Goal: Task Accomplishment & Management: Use online tool/utility

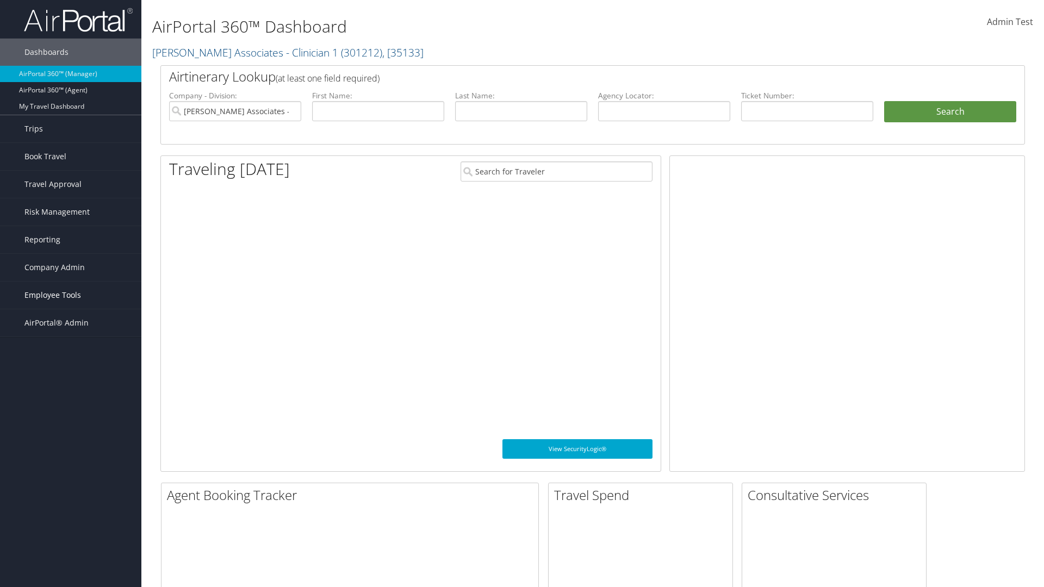
click at [71, 295] on span "Employee Tools" at bounding box center [52, 295] width 57 height 27
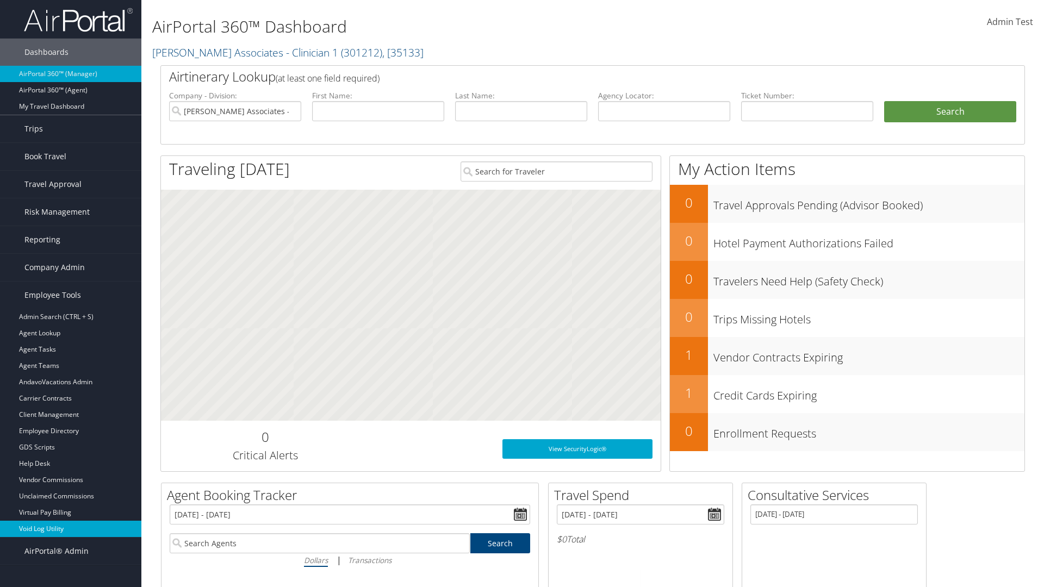
click at [71, 529] on link "Void Log Utility" at bounding box center [70, 529] width 141 height 16
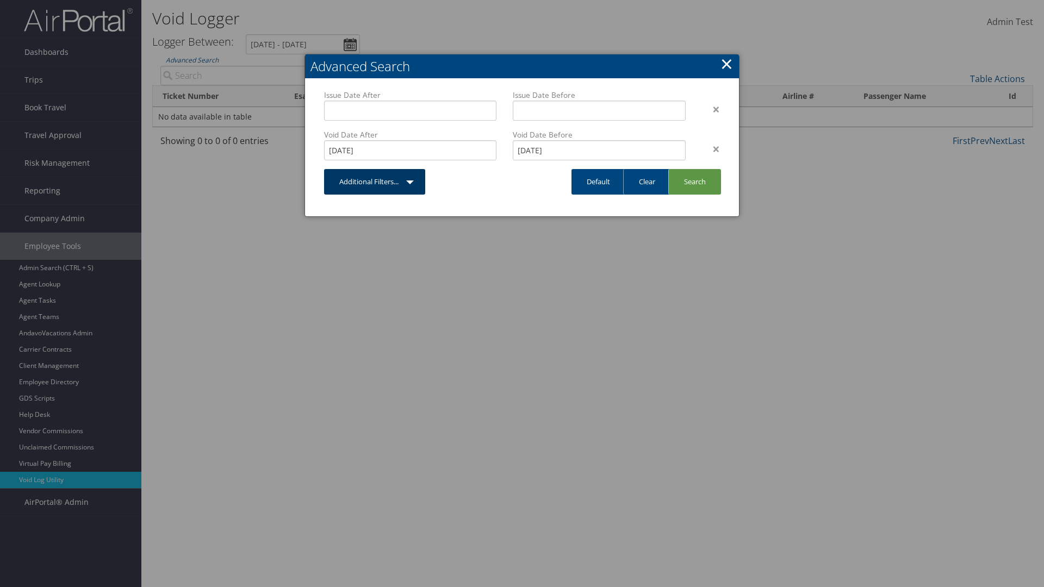
click at [375, 182] on link "Additional Filters..." at bounding box center [374, 182] width 101 height 26
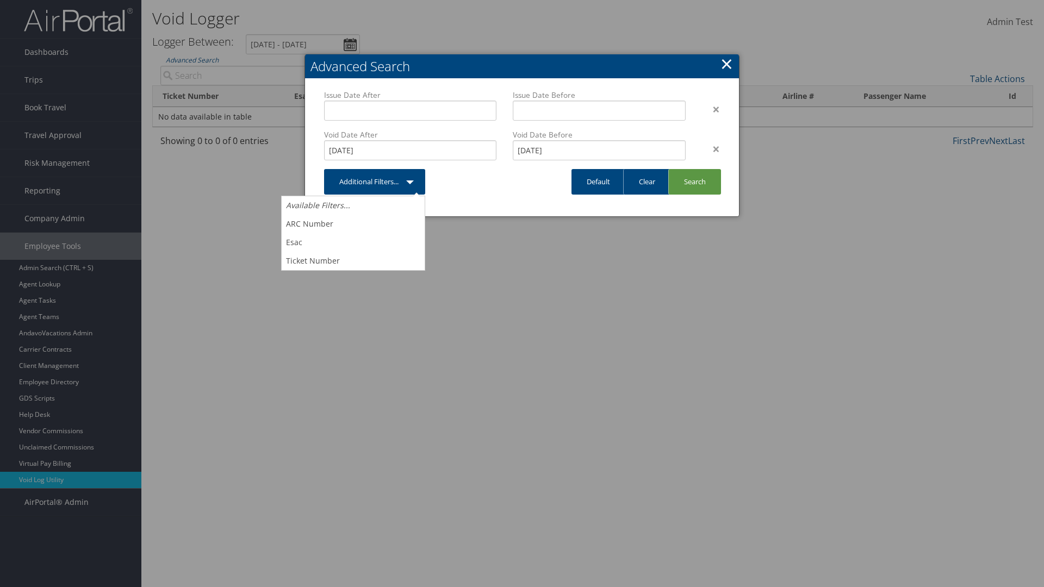
click at [727, 64] on link "×" at bounding box center [727, 64] width 13 height 22
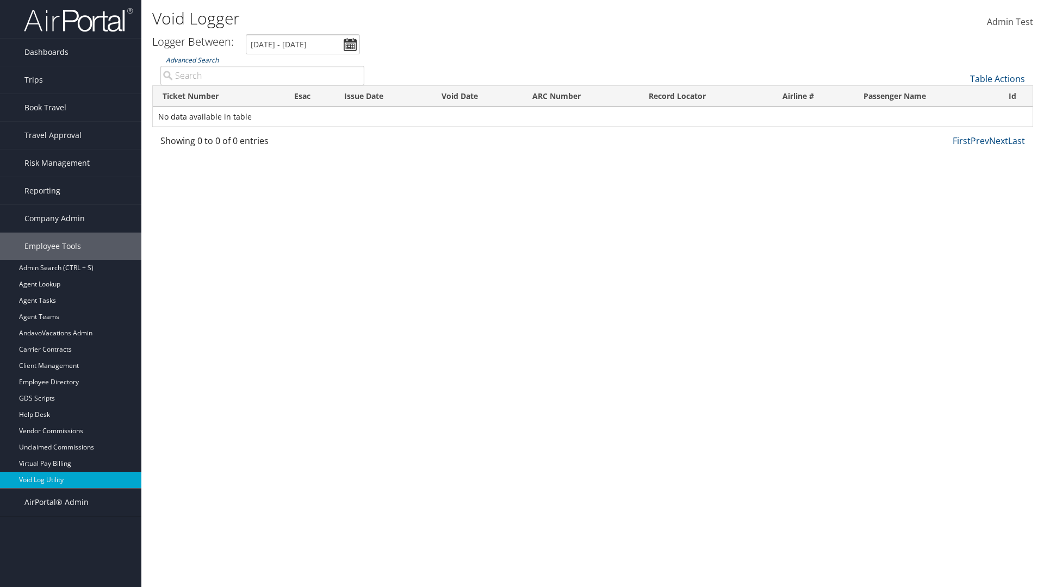
click at [192, 60] on link "Advanced Search" at bounding box center [192, 59] width 53 height 9
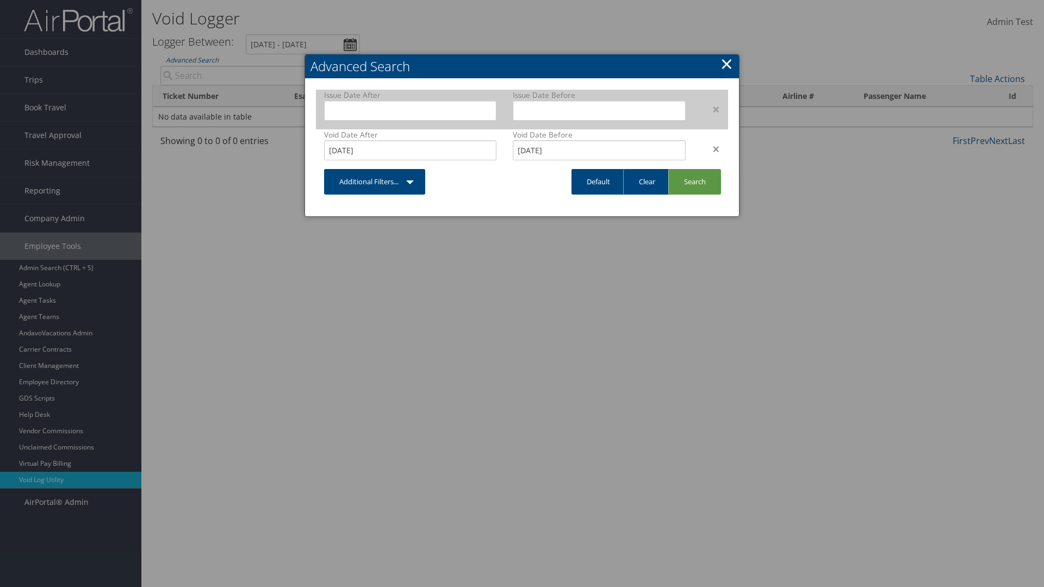
click at [711, 109] on div "×" at bounding box center [711, 109] width 34 height 13
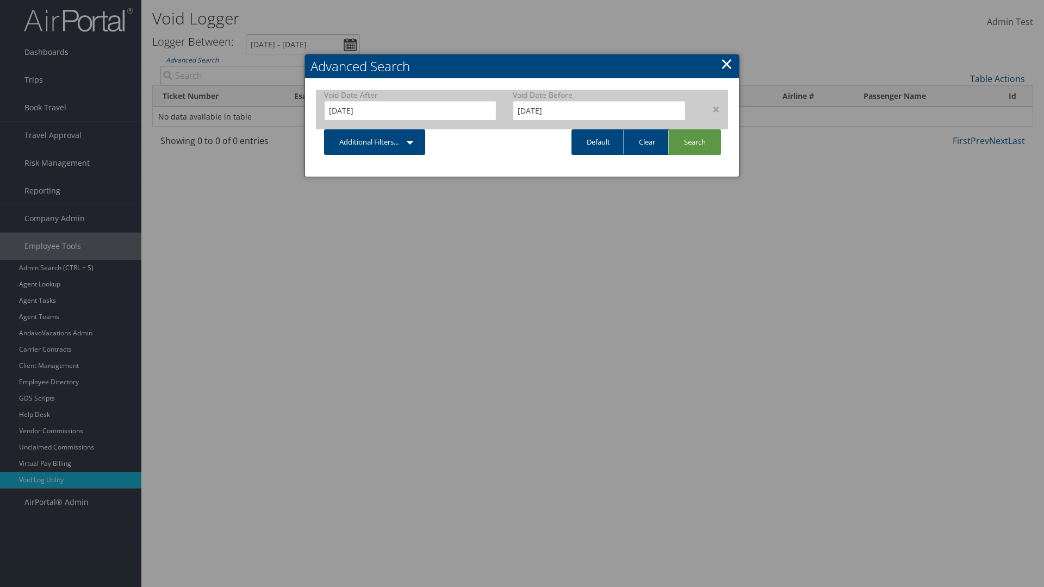
click at [711, 109] on div "×" at bounding box center [711, 109] width 34 height 13
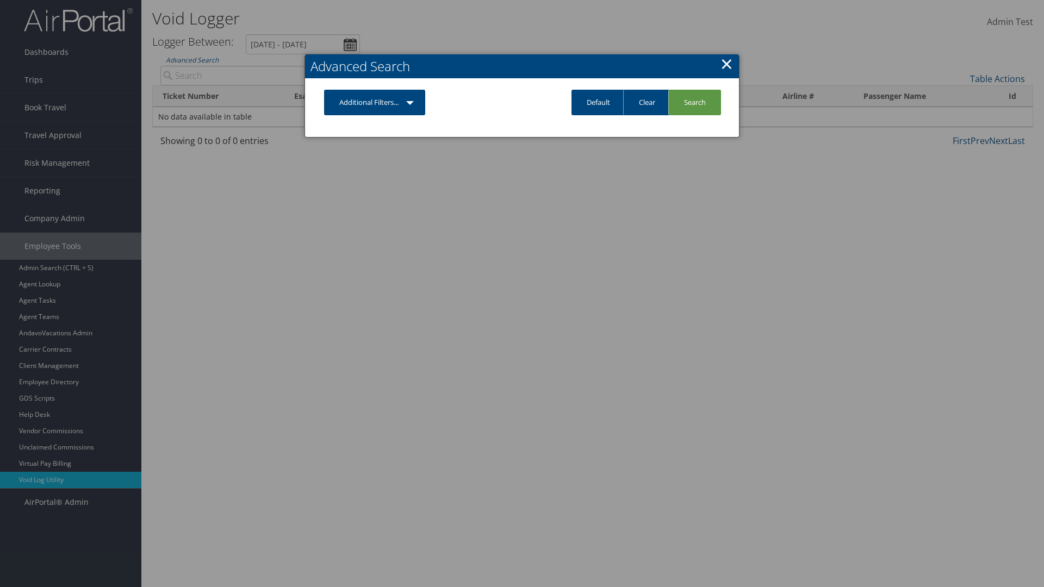
click at [375, 102] on link "Additional Filters..." at bounding box center [374, 103] width 101 height 26
click at [0, 0] on link "Issue Date" at bounding box center [0, 0] width 0 height 0
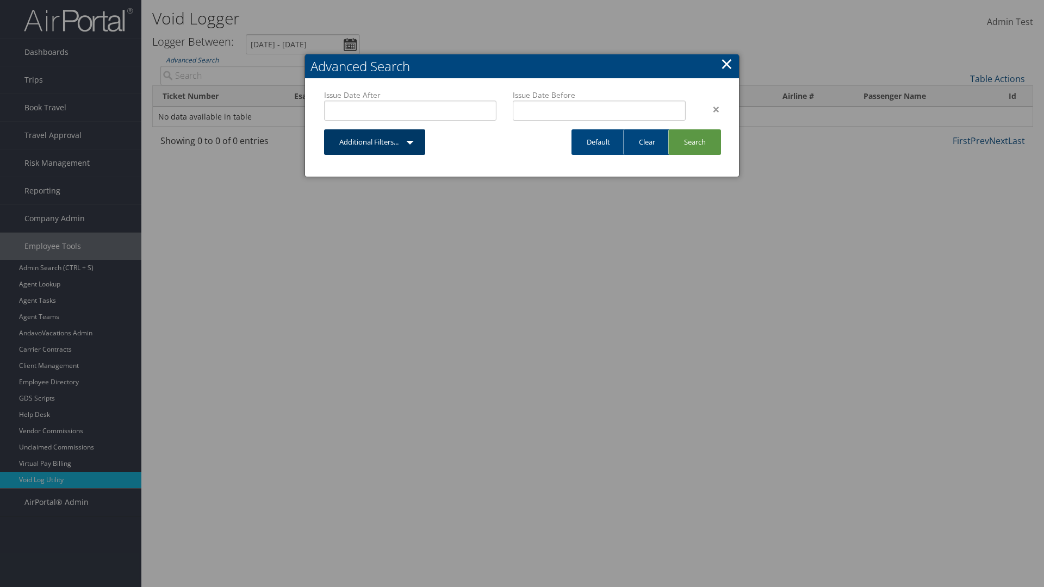
click at [375, 142] on link "Additional Filters..." at bounding box center [374, 142] width 101 height 26
click at [0, 0] on link "Void Date" at bounding box center [0, 0] width 0 height 0
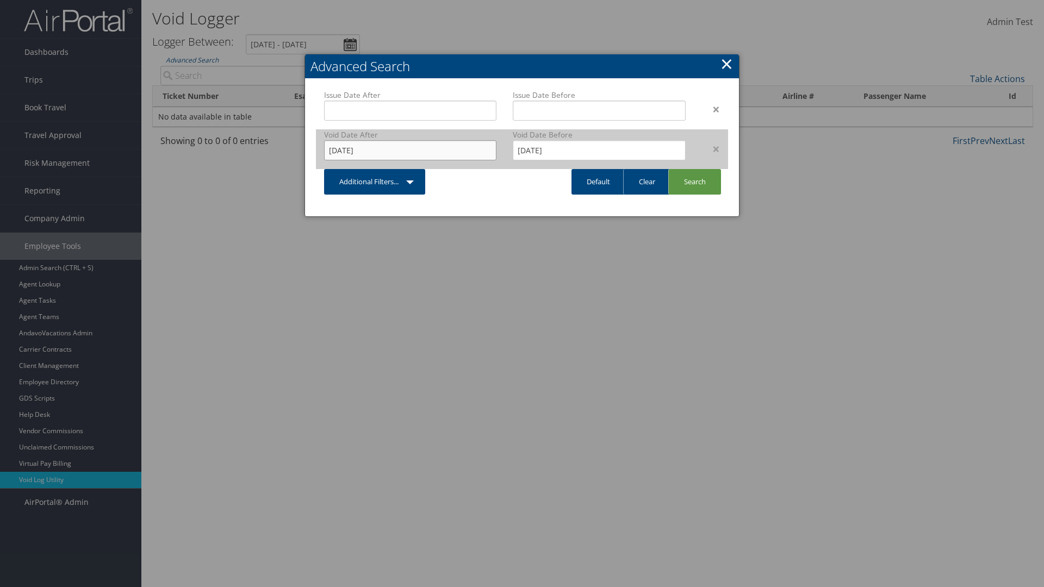
click at [410, 150] on input "8/28/2025" at bounding box center [410, 150] width 172 height 20
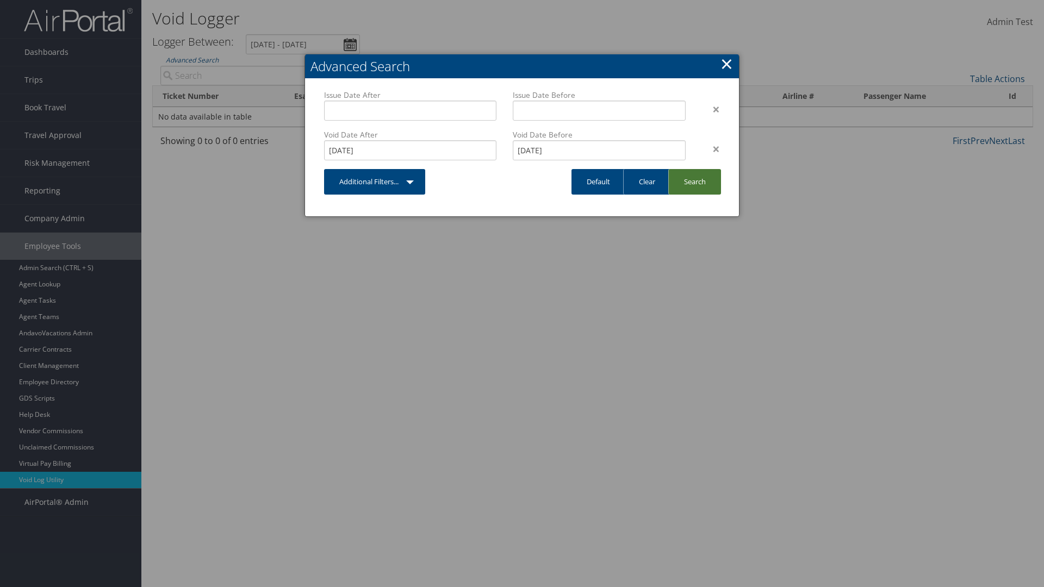
click at [695, 182] on link "Search" at bounding box center [694, 182] width 53 height 26
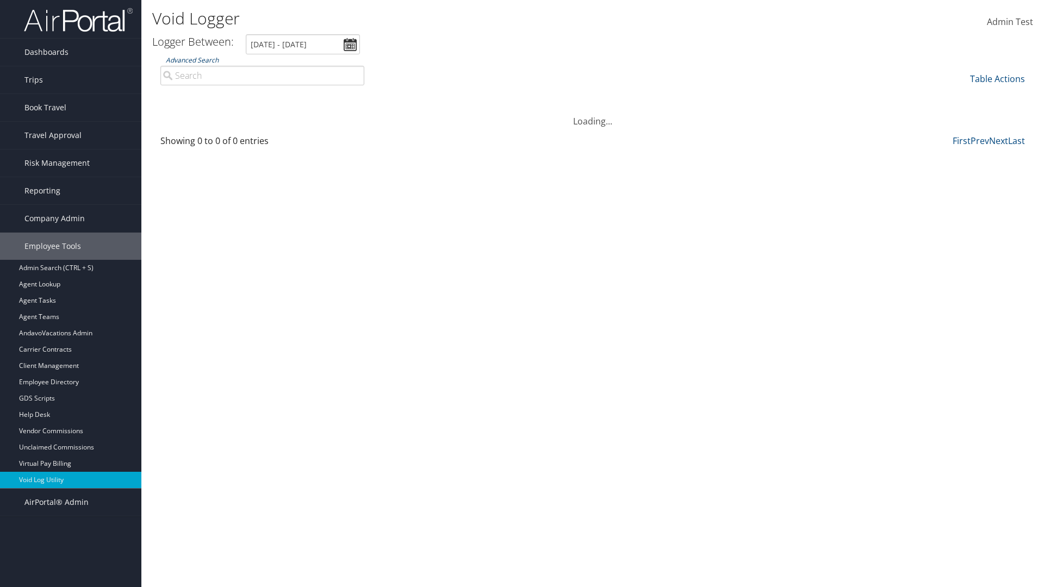
click at [192, 60] on link "Advanced Search" at bounding box center [192, 59] width 53 height 9
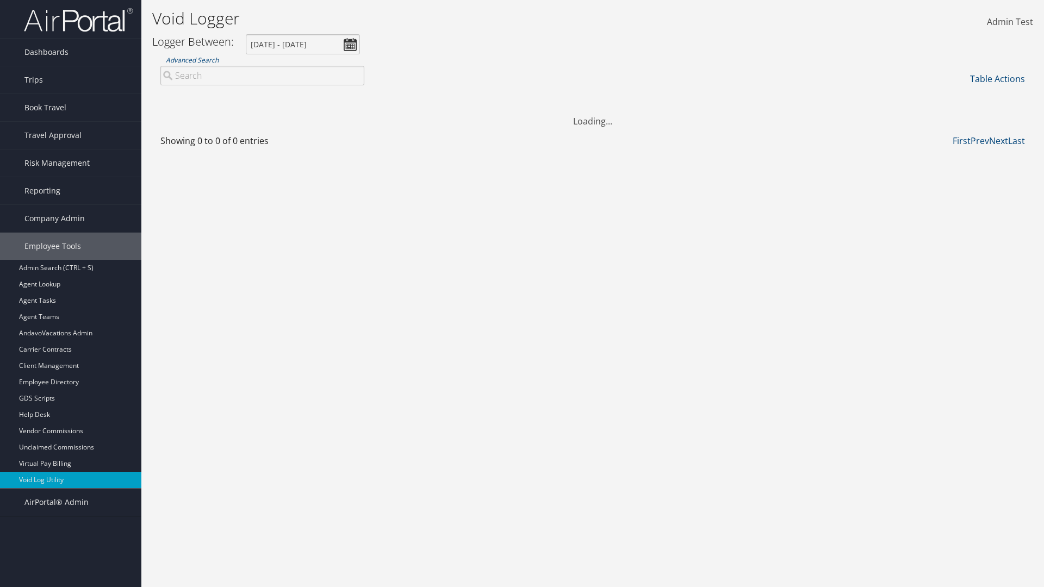
click at [0, 0] on link "Default" at bounding box center [0, 0] width 0 height 0
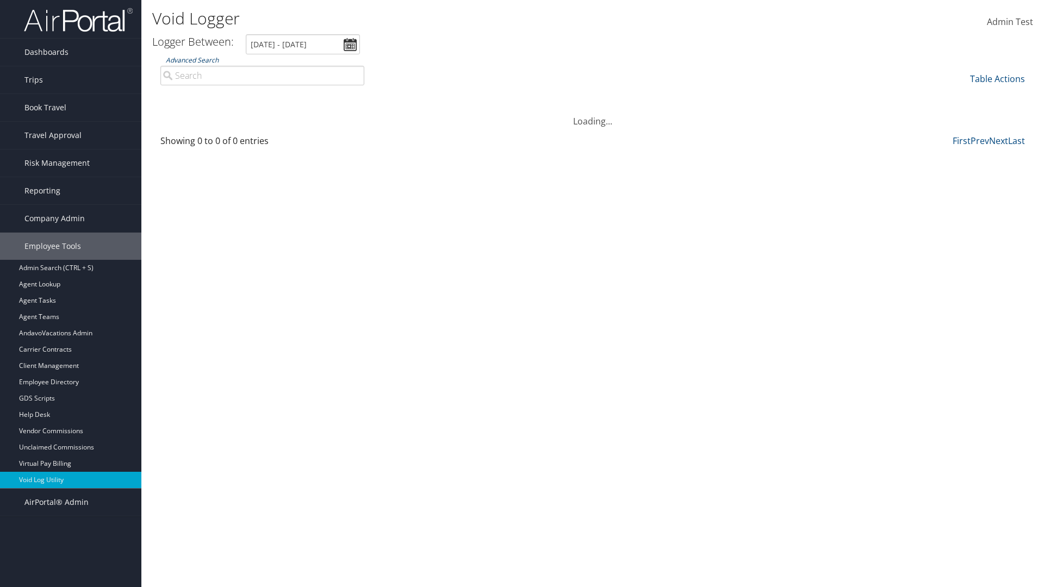
click at [192, 60] on link "Advanced Search" at bounding box center [192, 59] width 53 height 9
